Goal: Transaction & Acquisition: Download file/media

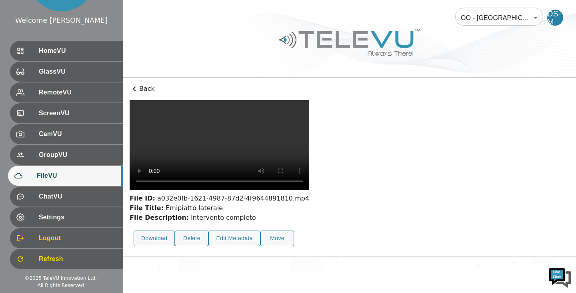
click at [54, 179] on span "FileVU" at bounding box center [77, 176] width 80 height 10
click at [132, 86] on icon at bounding box center [135, 89] width 10 height 10
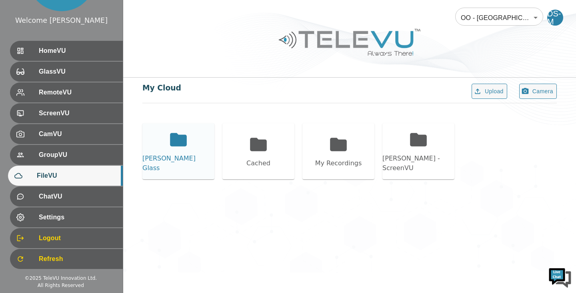
click at [172, 146] on icon at bounding box center [178, 139] width 17 height 13
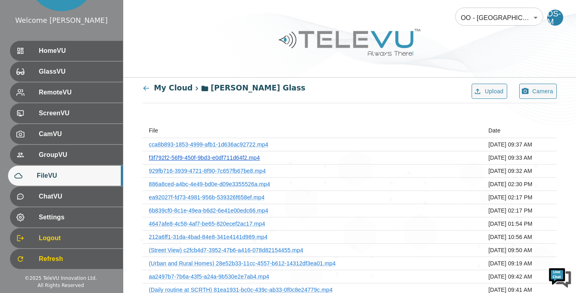
click at [208, 158] on link "f3f792f2-56f9-450f-9bd3-e0df711d64f2.mp4" at bounding box center [204, 157] width 111 height 6
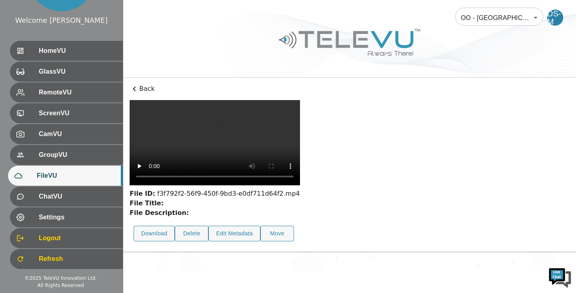
scroll to position [26, 0]
click at [281, 158] on video at bounding box center [215, 142] width 170 height 85
click at [187, 185] on video at bounding box center [215, 142] width 170 height 85
click at [134, 88] on icon at bounding box center [135, 89] width 10 height 10
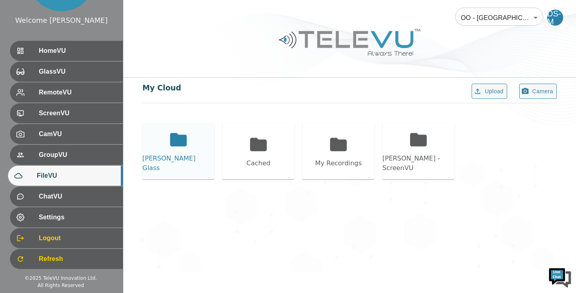
click at [178, 141] on icon at bounding box center [178, 139] width 17 height 13
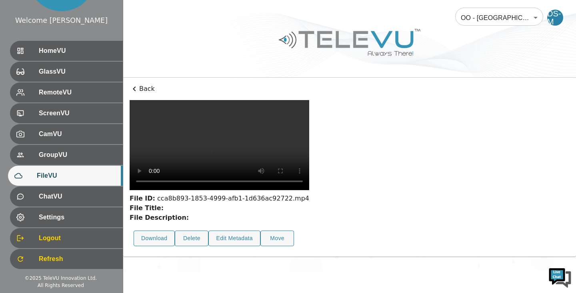
click at [133, 88] on icon at bounding box center [135, 89] width 10 height 10
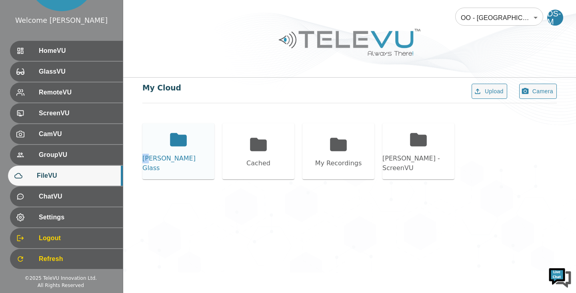
click at [175, 146] on icon at bounding box center [178, 139] width 17 height 13
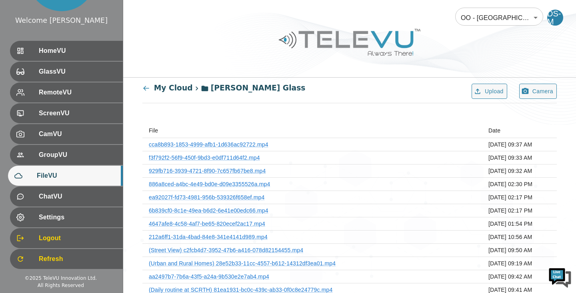
click at [482, 210] on td "[DATE] 02:17 PM" at bounding box center [519, 210] width 75 height 13
click at [239, 209] on link "6b839cf0-8c1e-49ea-b6d2-6e41e00edc66.mp4" at bounding box center [209, 210] width 120 height 6
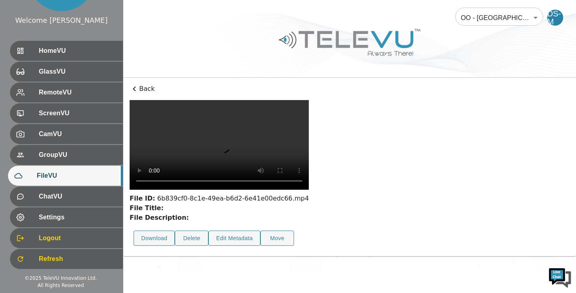
click at [215, 147] on video at bounding box center [219, 145] width 179 height 90
drag, startPoint x: 190, startPoint y: 259, endPoint x: 221, endPoint y: 260, distance: 30.8
click at [221, 190] on video at bounding box center [219, 145] width 179 height 90
drag, startPoint x: 229, startPoint y: 259, endPoint x: 271, endPoint y: 260, distance: 41.2
click at [271, 190] on video at bounding box center [219, 145] width 179 height 90
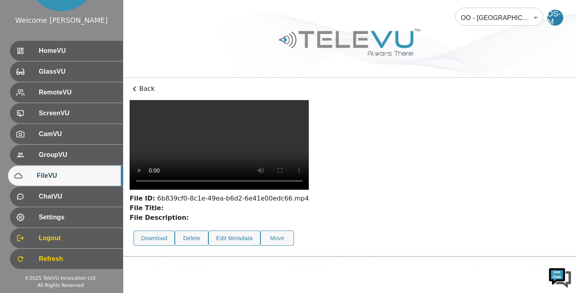
drag, startPoint x: 271, startPoint y: 260, endPoint x: 299, endPoint y: 261, distance: 28.4
click at [299, 190] on video at bounding box center [219, 145] width 179 height 90
click at [140, 87] on p "Back" at bounding box center [350, 89] width 440 height 10
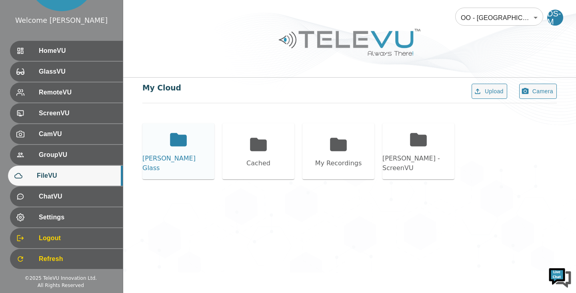
click at [180, 144] on icon at bounding box center [178, 139] width 17 height 13
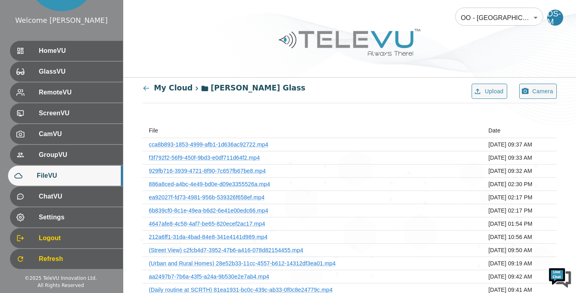
click at [487, 261] on td "[DATE] 09:19 AM" at bounding box center [519, 263] width 75 height 13
click at [287, 260] on link "(Urban and Rural Homes) 28e52b33-11cc-4557-b612-14312df3ea01.mp4" at bounding box center [242, 263] width 187 height 6
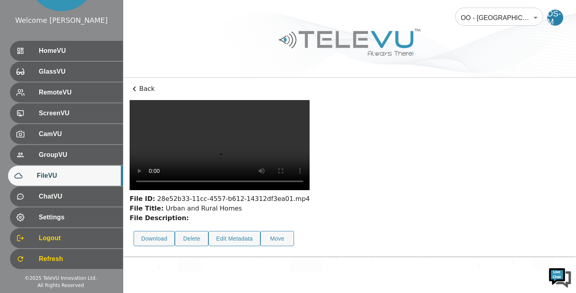
click at [213, 141] on video at bounding box center [220, 145] width 180 height 90
drag, startPoint x: 189, startPoint y: 261, endPoint x: 199, endPoint y: 261, distance: 10.4
click at [199, 190] on video at bounding box center [220, 145] width 180 height 90
click at [202, 190] on video at bounding box center [220, 145] width 180 height 90
drag, startPoint x: 202, startPoint y: 258, endPoint x: 245, endPoint y: 261, distance: 42.5
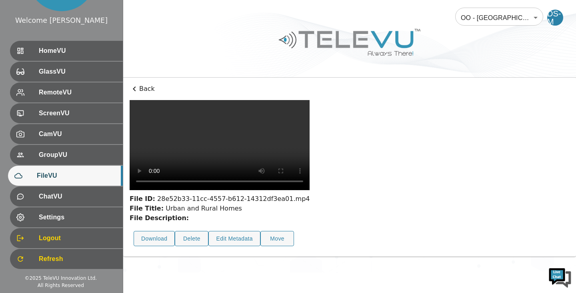
click at [245, 190] on video at bounding box center [220, 145] width 180 height 90
click at [255, 190] on video at bounding box center [220, 145] width 180 height 90
click at [150, 190] on video at bounding box center [220, 145] width 180 height 90
drag, startPoint x: 244, startPoint y: 261, endPoint x: 347, endPoint y: 259, distance: 102.4
click at [309, 190] on video at bounding box center [220, 145] width 180 height 90
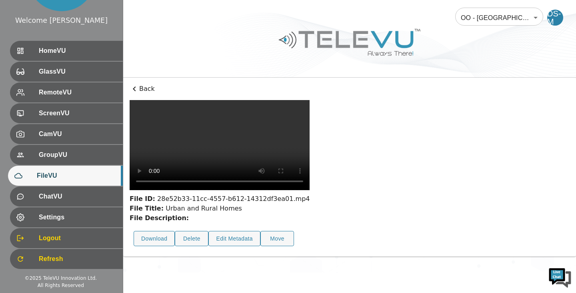
click at [146, 87] on p "Back" at bounding box center [350, 89] width 440 height 10
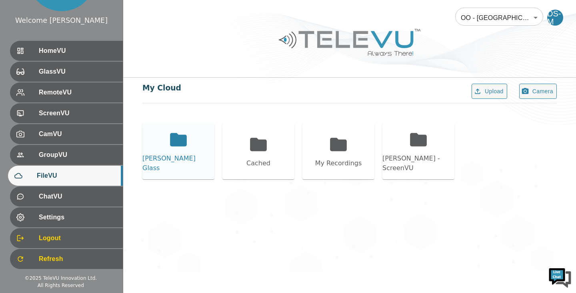
click at [177, 146] on icon at bounding box center [178, 139] width 17 height 13
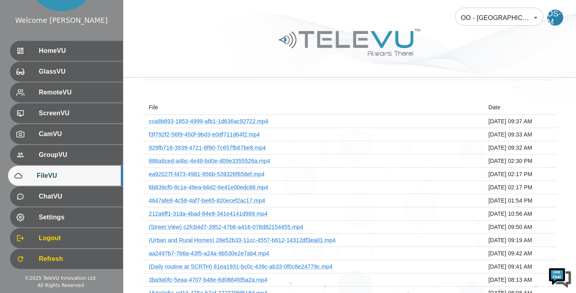
scroll to position [34, 0]
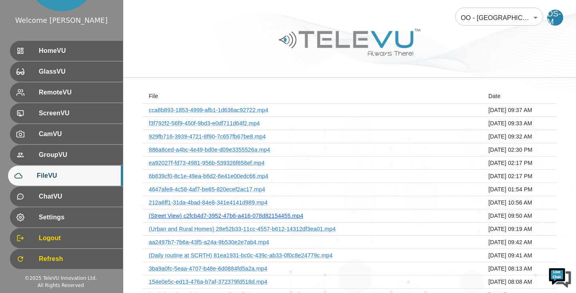
click at [267, 217] on link "(Street View) c2fcb4d7-3952-47b6-a416-078d82154455.mp4" at bounding box center [226, 215] width 154 height 6
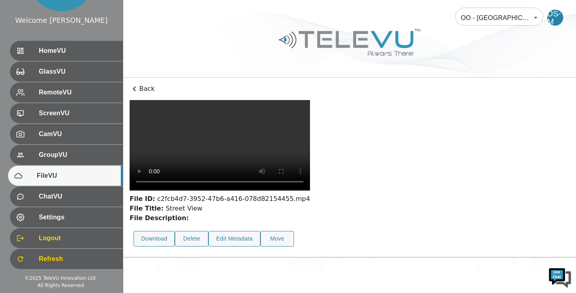
click at [214, 144] on video at bounding box center [220, 145] width 180 height 90
drag, startPoint x: 190, startPoint y: 260, endPoint x: 205, endPoint y: 260, distance: 14.8
click at [205, 190] on video at bounding box center [220, 145] width 180 height 90
click at [225, 190] on video at bounding box center [220, 145] width 180 height 90
click at [234, 190] on video at bounding box center [220, 145] width 180 height 90
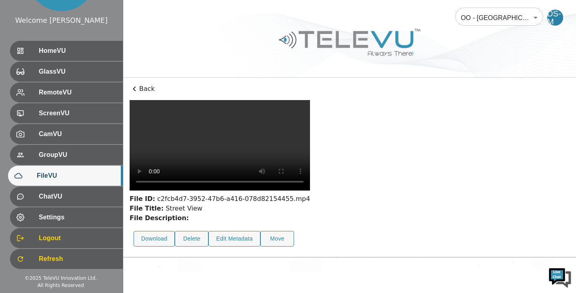
click at [245, 190] on video at bounding box center [220, 145] width 180 height 90
click at [259, 190] on video at bounding box center [220, 145] width 180 height 90
click at [268, 190] on video at bounding box center [220, 145] width 180 height 90
click at [278, 190] on video at bounding box center [220, 145] width 180 height 90
click at [284, 190] on video at bounding box center [220, 145] width 180 height 90
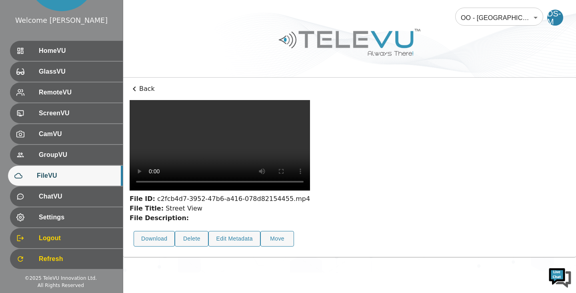
click at [292, 190] on video at bounding box center [220, 145] width 180 height 90
click at [299, 190] on video at bounding box center [220, 145] width 180 height 90
click at [154, 190] on video at bounding box center [220, 145] width 180 height 90
click at [156, 246] on button "Download" at bounding box center [154, 239] width 41 height 16
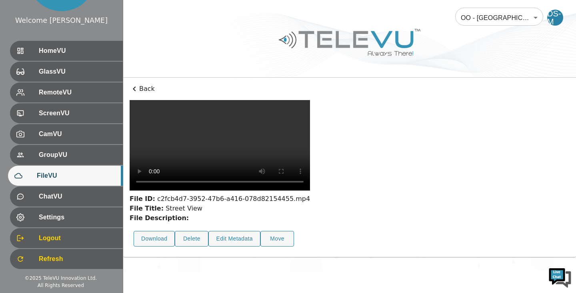
click at [521, 147] on div "File ID: c2fcb4d7-3952-47b6-a416-078d82154455.mp4 File Title: Street View File …" at bounding box center [350, 175] width 440 height 150
